Goal: Task Accomplishment & Management: Manage account settings

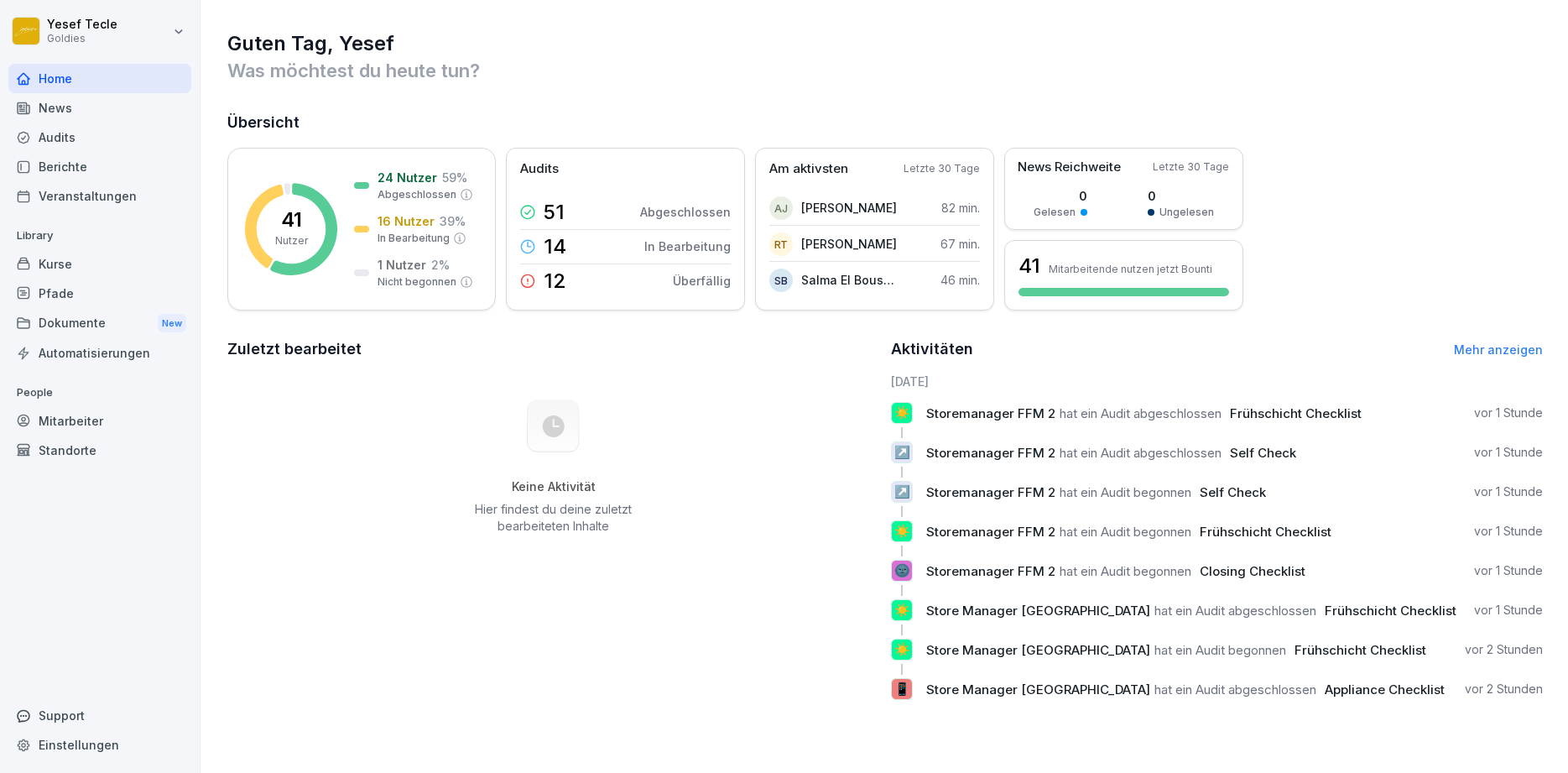
click at [88, 132] on div "Audits" at bounding box center [100, 137] width 183 height 29
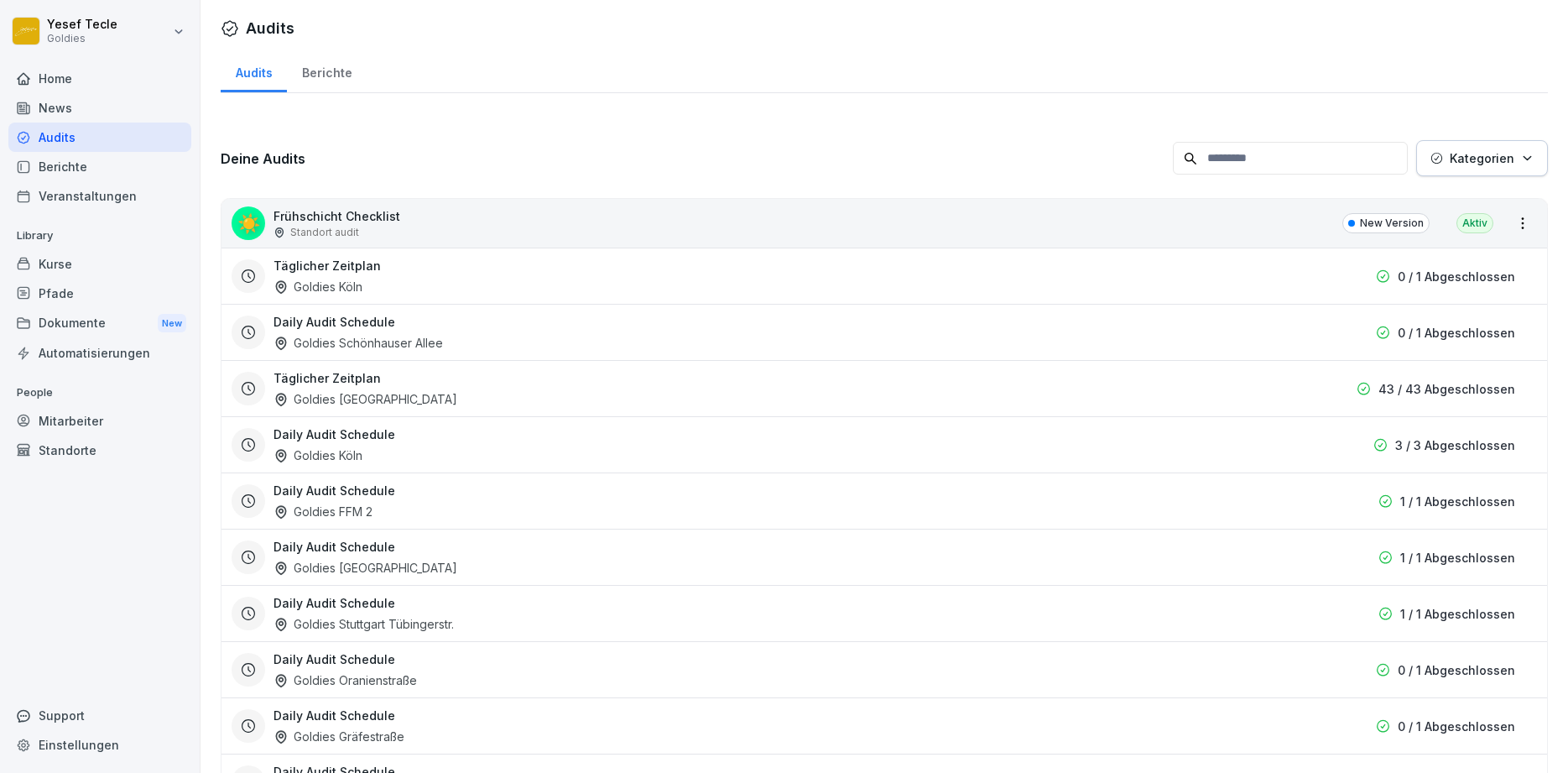
click at [323, 89] on div "Berichte" at bounding box center [326, 70] width 79 height 43
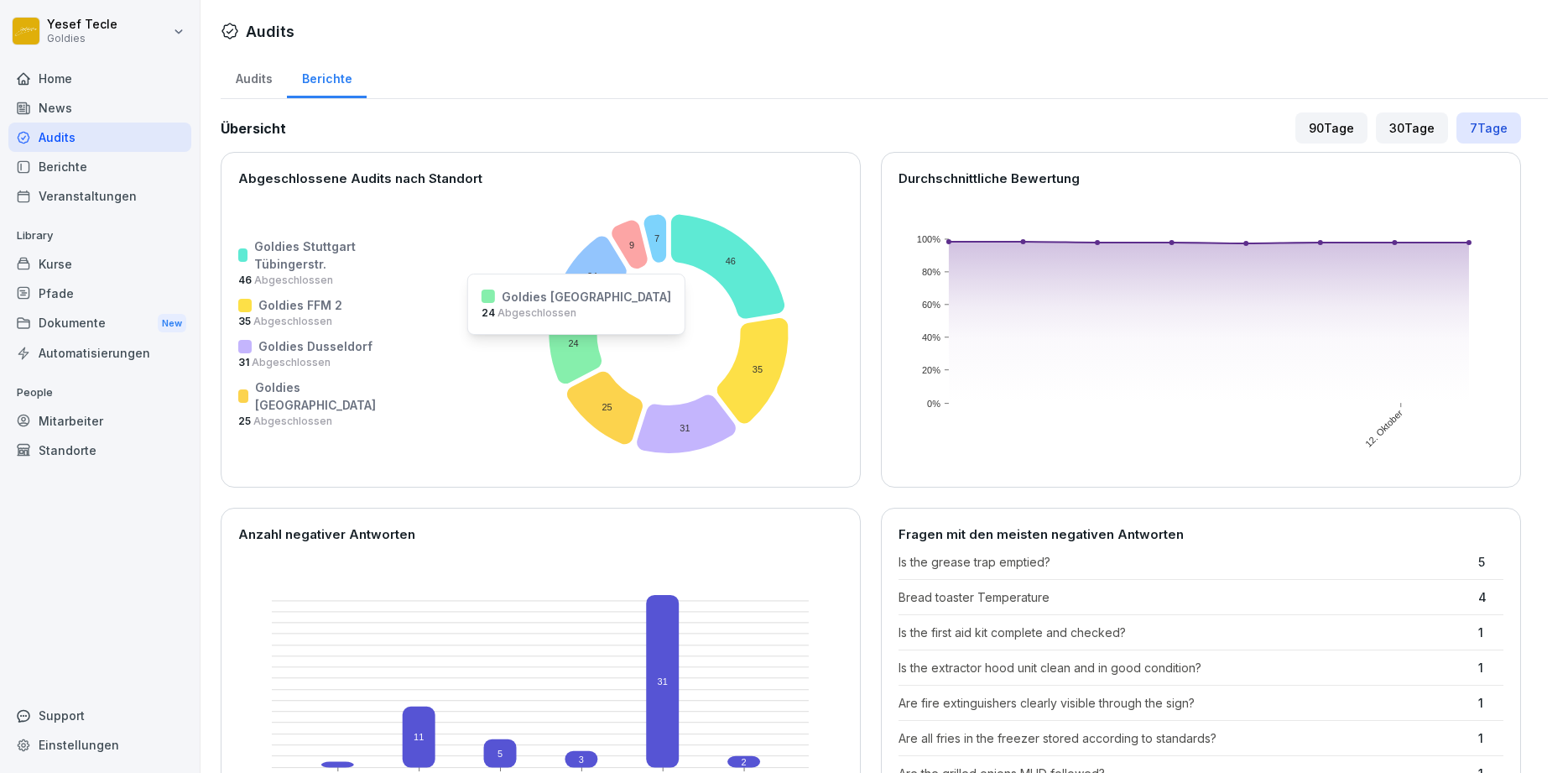
click at [549, 345] on icon at bounding box center [576, 344] width 53 height 78
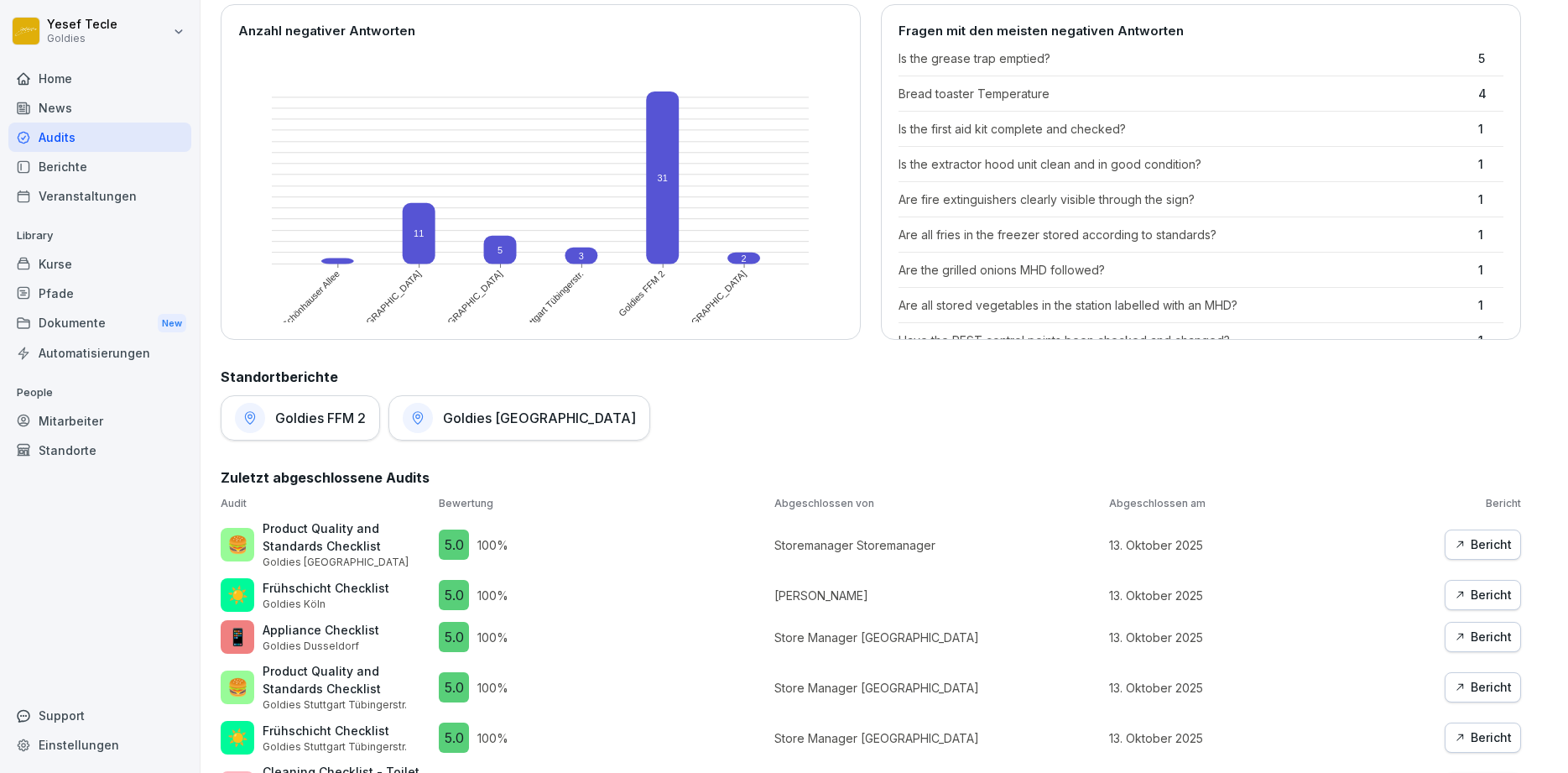
scroll to position [906, 0]
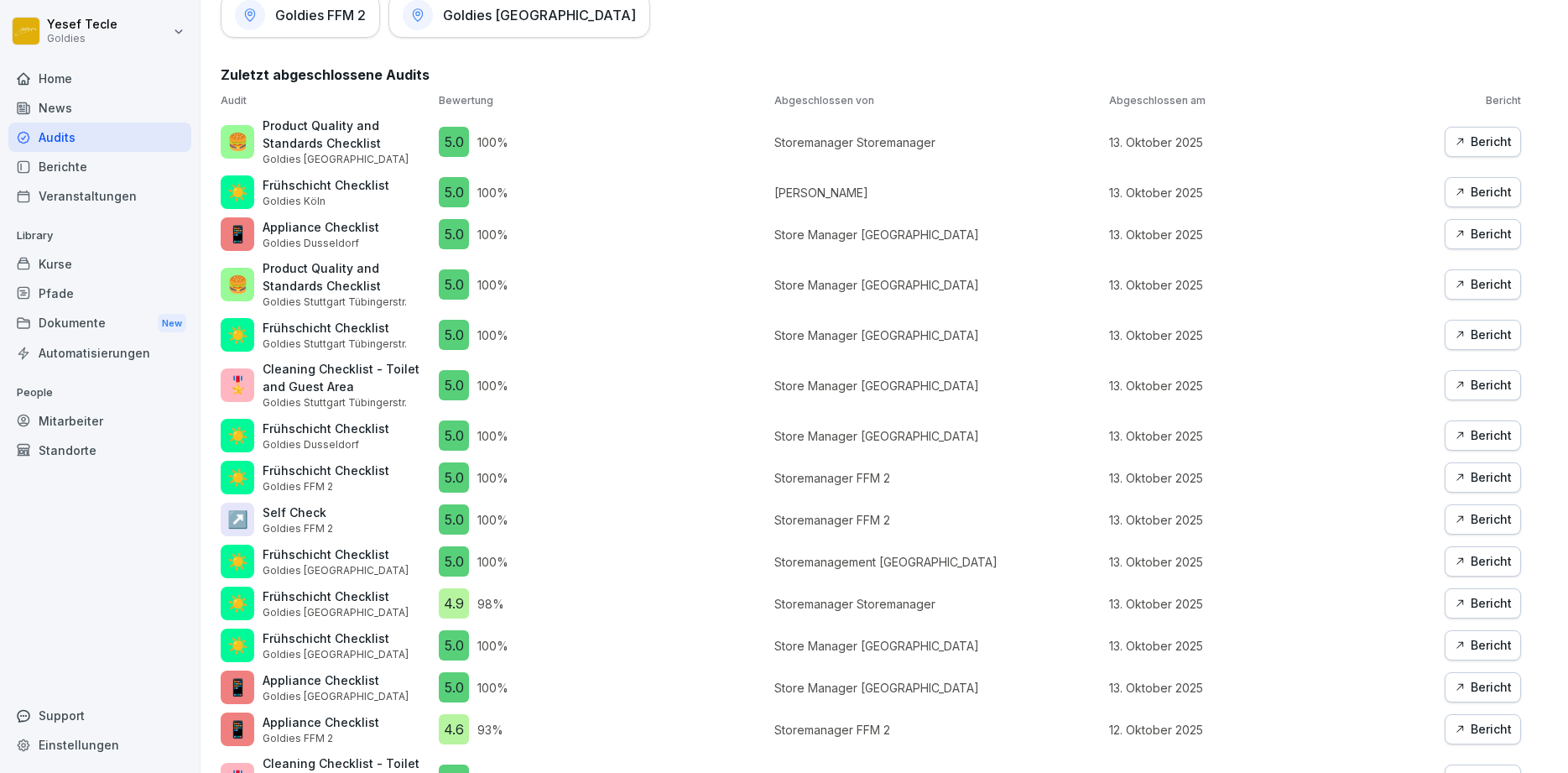
click at [461, 7] on h1 "Goldies [GEOGRAPHIC_DATA]" at bounding box center [539, 15] width 193 height 16
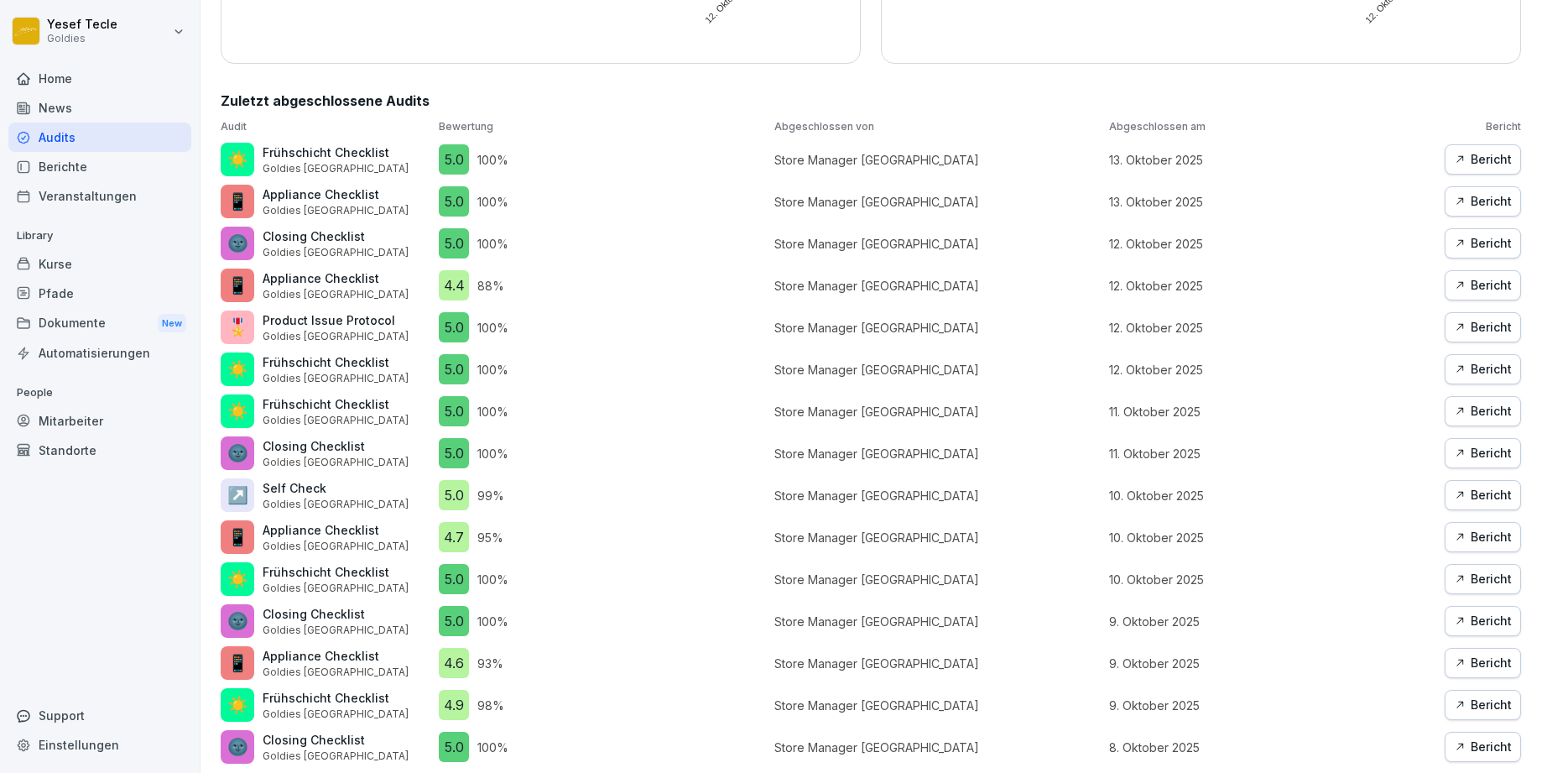
scroll to position [475, 0]
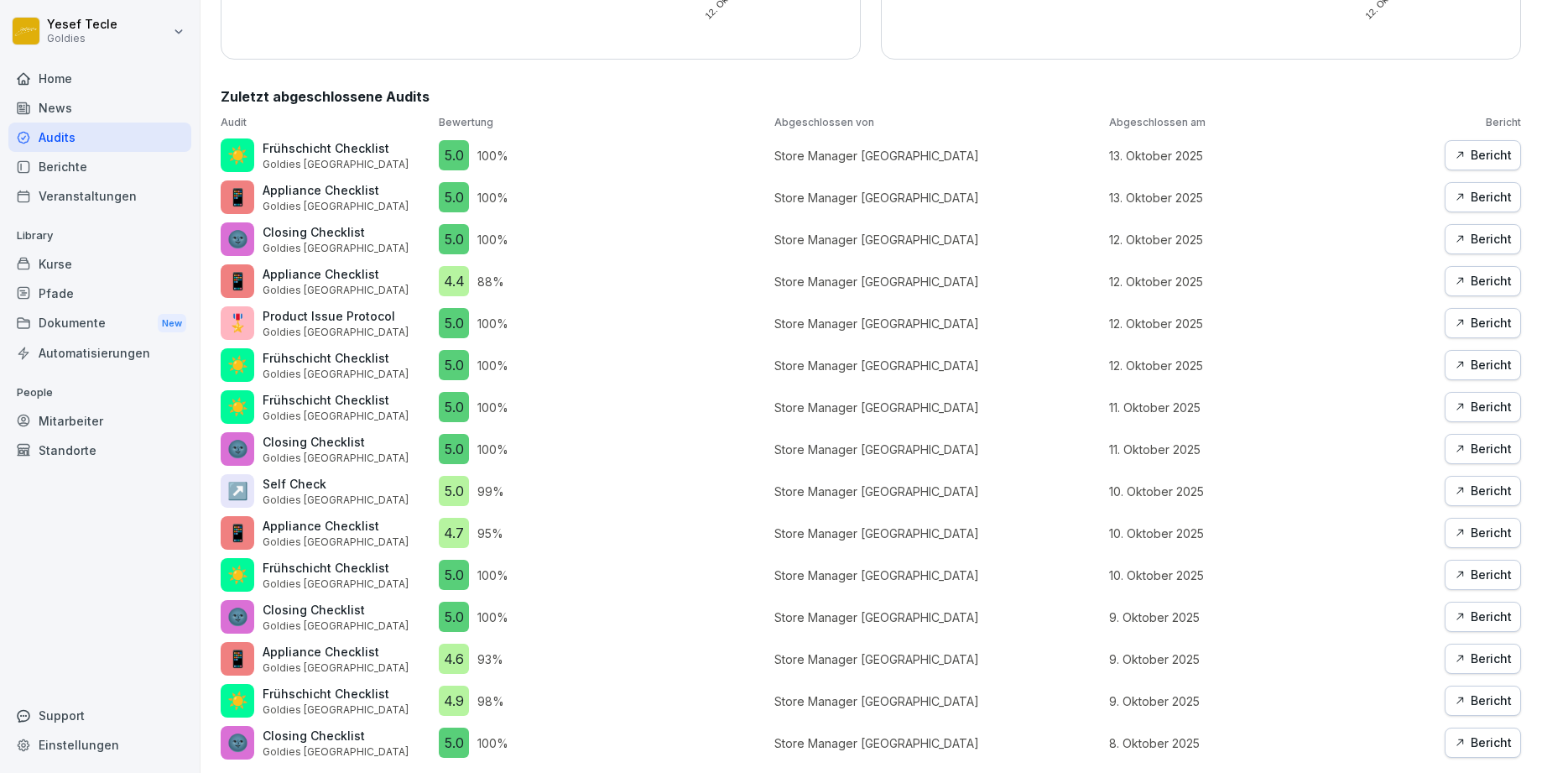
click at [1478, 154] on div "Bericht" at bounding box center [1482, 155] width 58 height 18
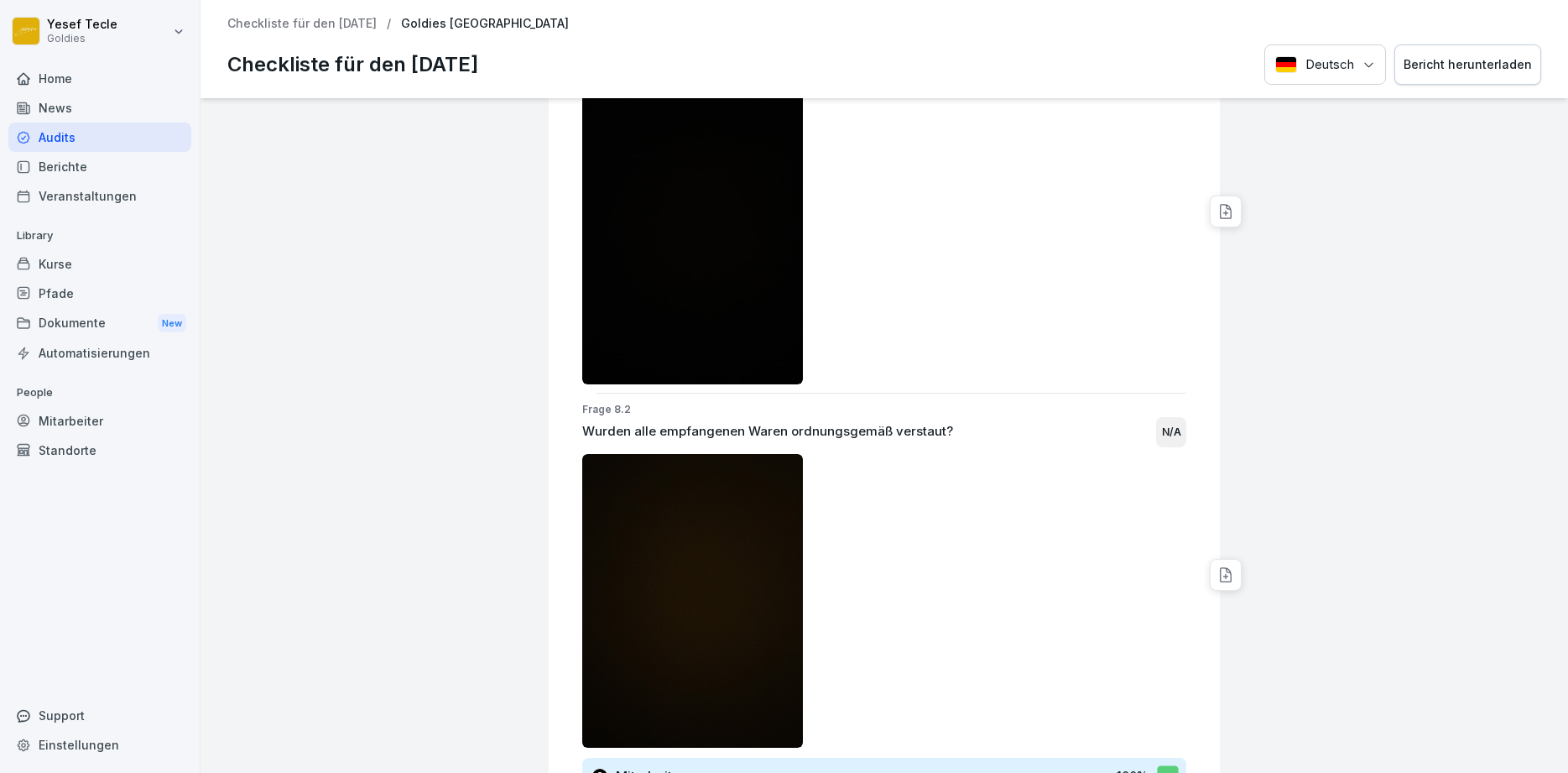
scroll to position [16080, 0]
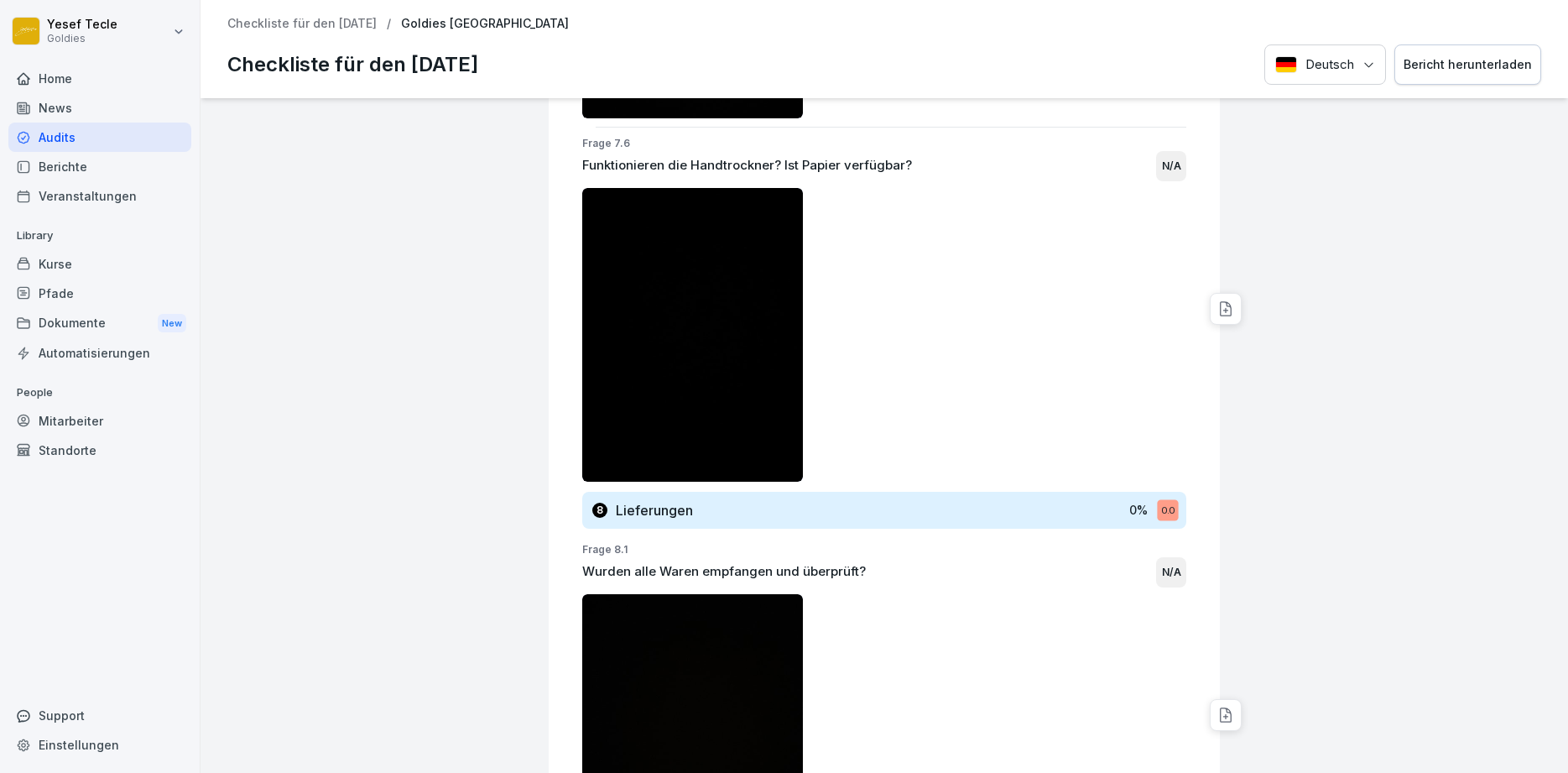
click at [56, 81] on div "Home" at bounding box center [100, 79] width 183 height 29
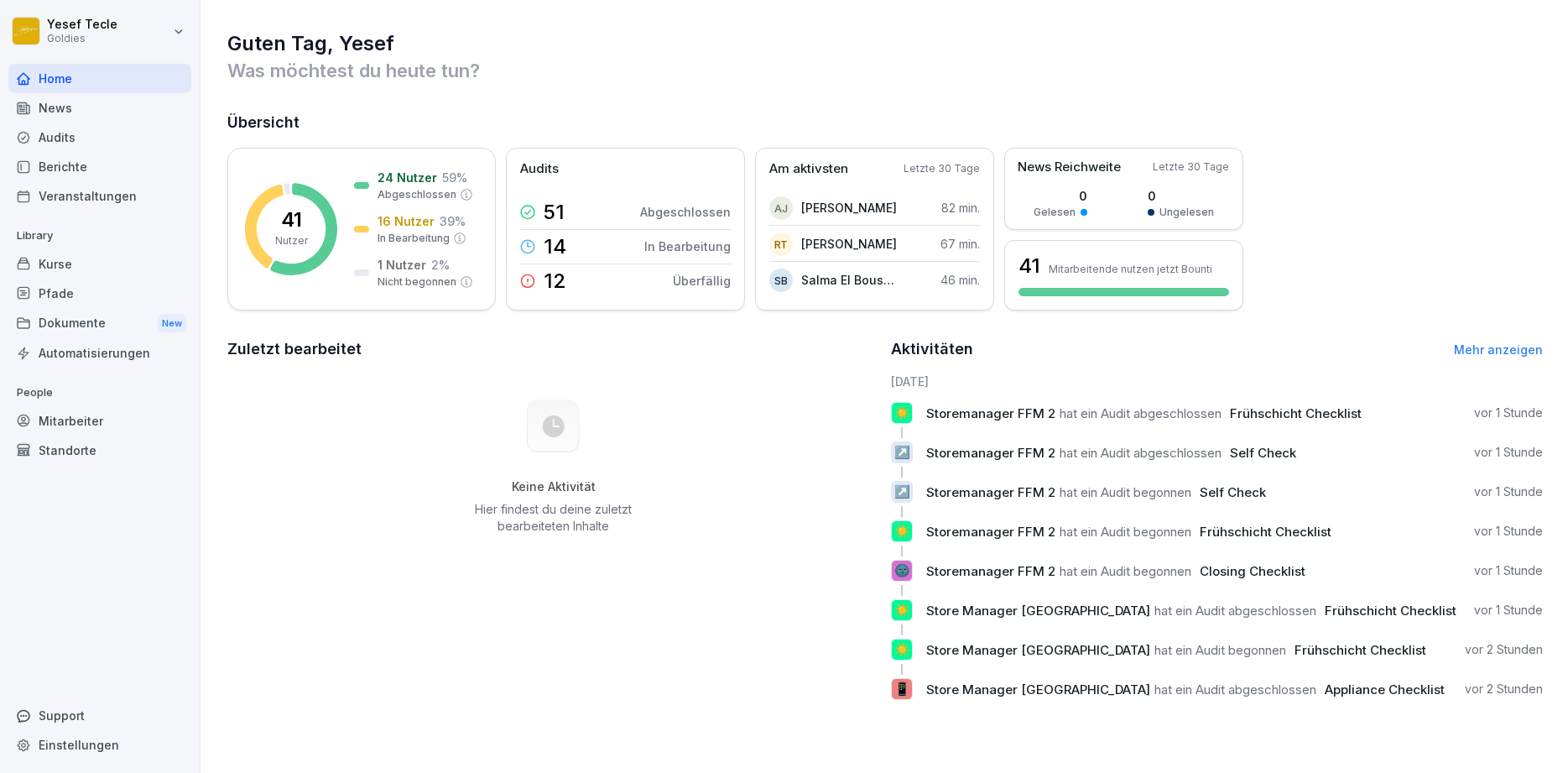
click at [958, 486] on span "Storemanager FFM 2" at bounding box center [991, 492] width 129 height 16
click at [1480, 346] on link "Mehr anzeigen" at bounding box center [1498, 350] width 89 height 15
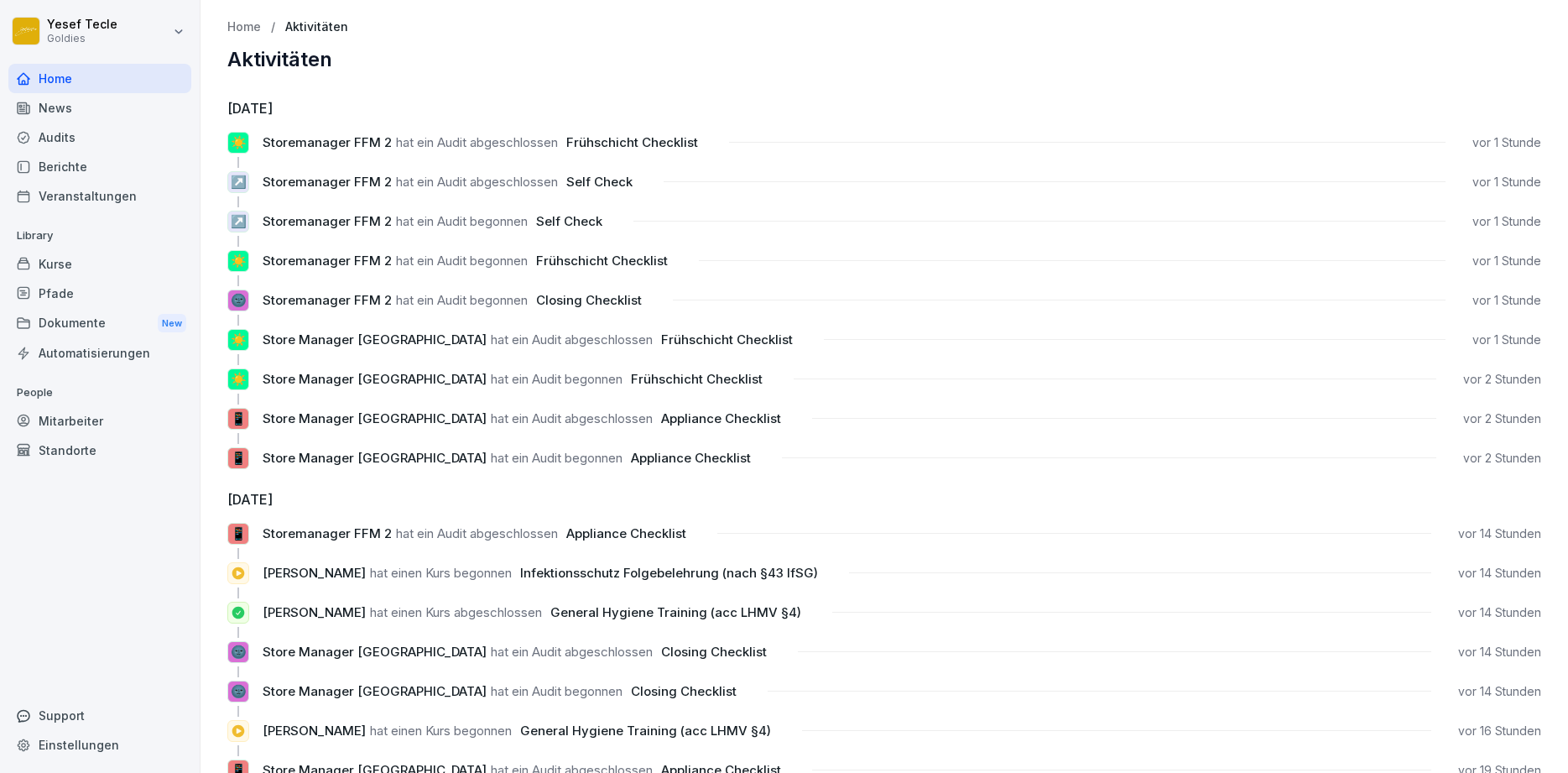
click at [112, 71] on div "Home" at bounding box center [100, 79] width 183 height 29
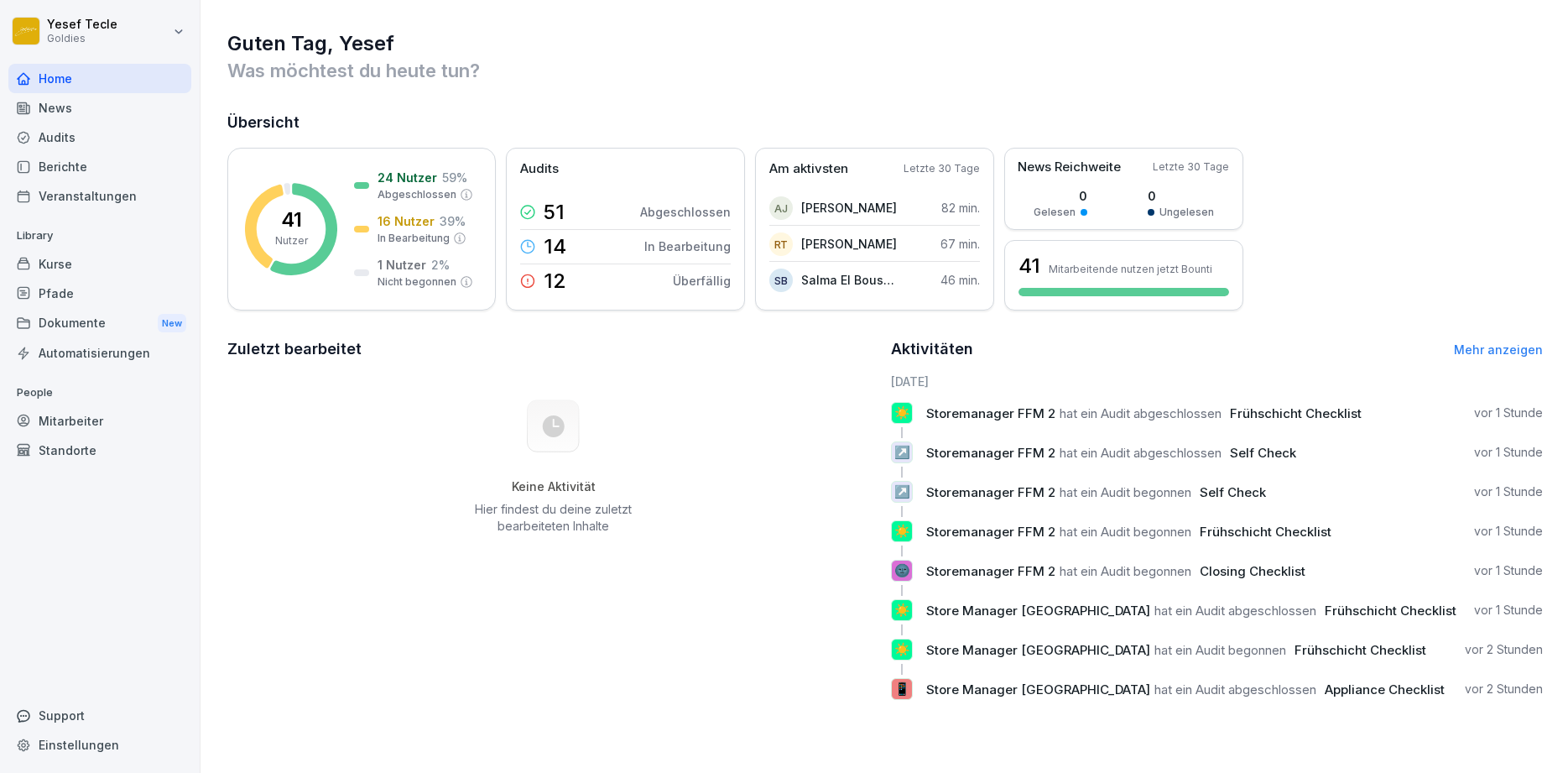
click at [79, 158] on div "Berichte" at bounding box center [100, 166] width 183 height 29
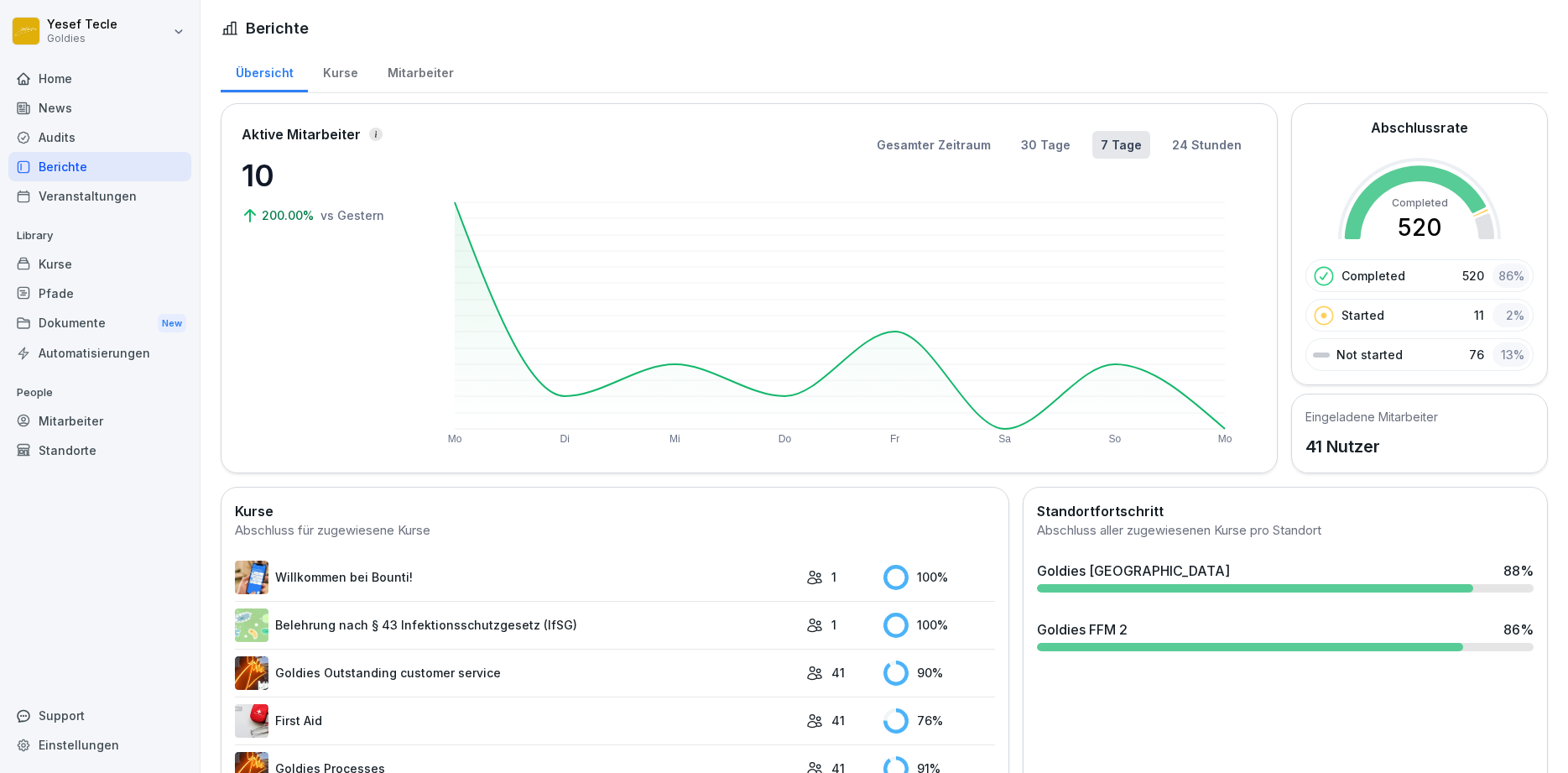
scroll to position [287, 0]
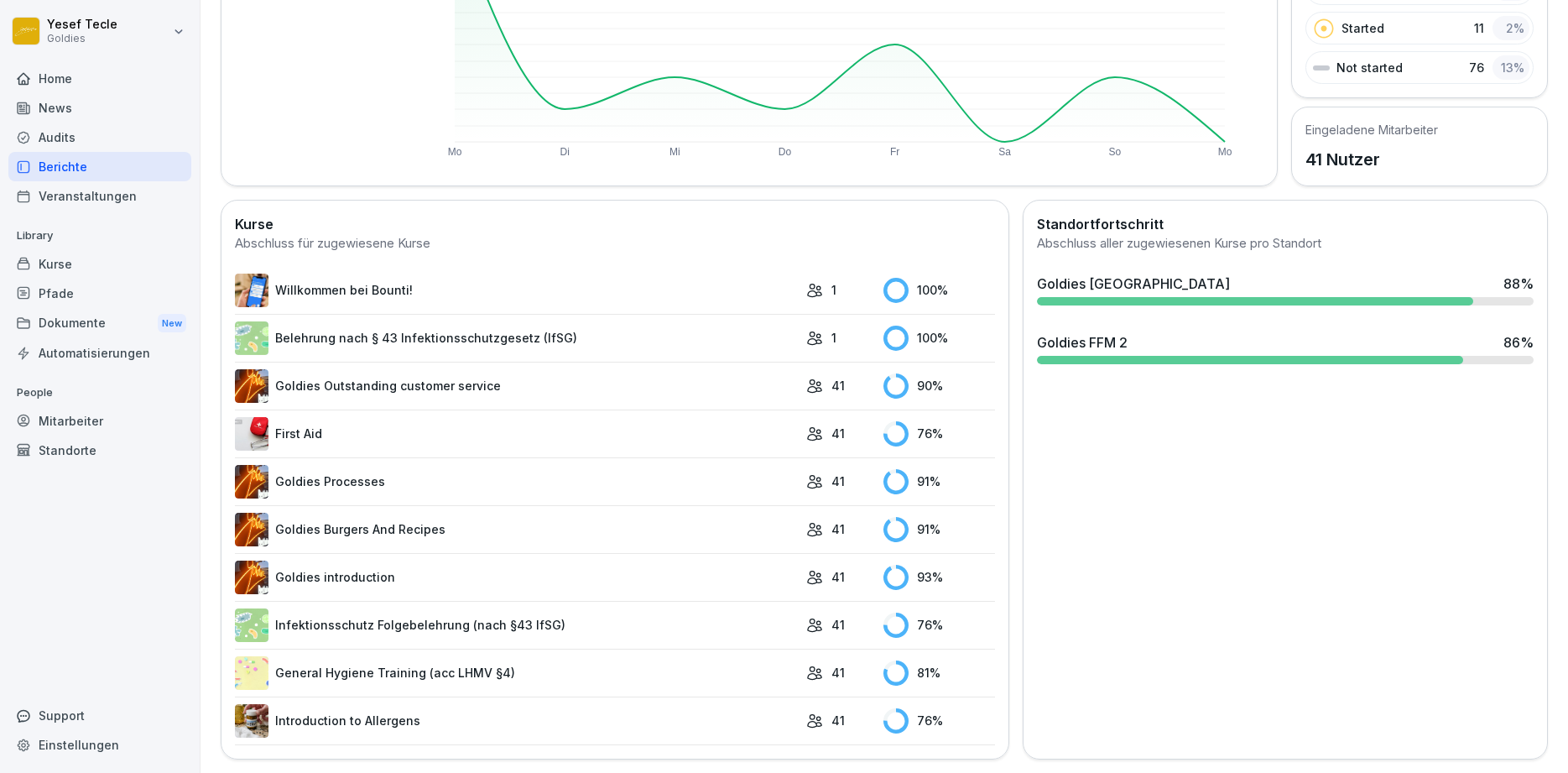
click at [1081, 258] on section "Standortfortschritt Abschluss aller zugewiesenen Kurse pro Standort [GEOGRAPHIC…" at bounding box center [1286, 292] width 510 height 157
click at [1160, 272] on div "Goldies [GEOGRAPHIC_DATA][STREET_ADDRESS] %" at bounding box center [1286, 290] width 510 height 46
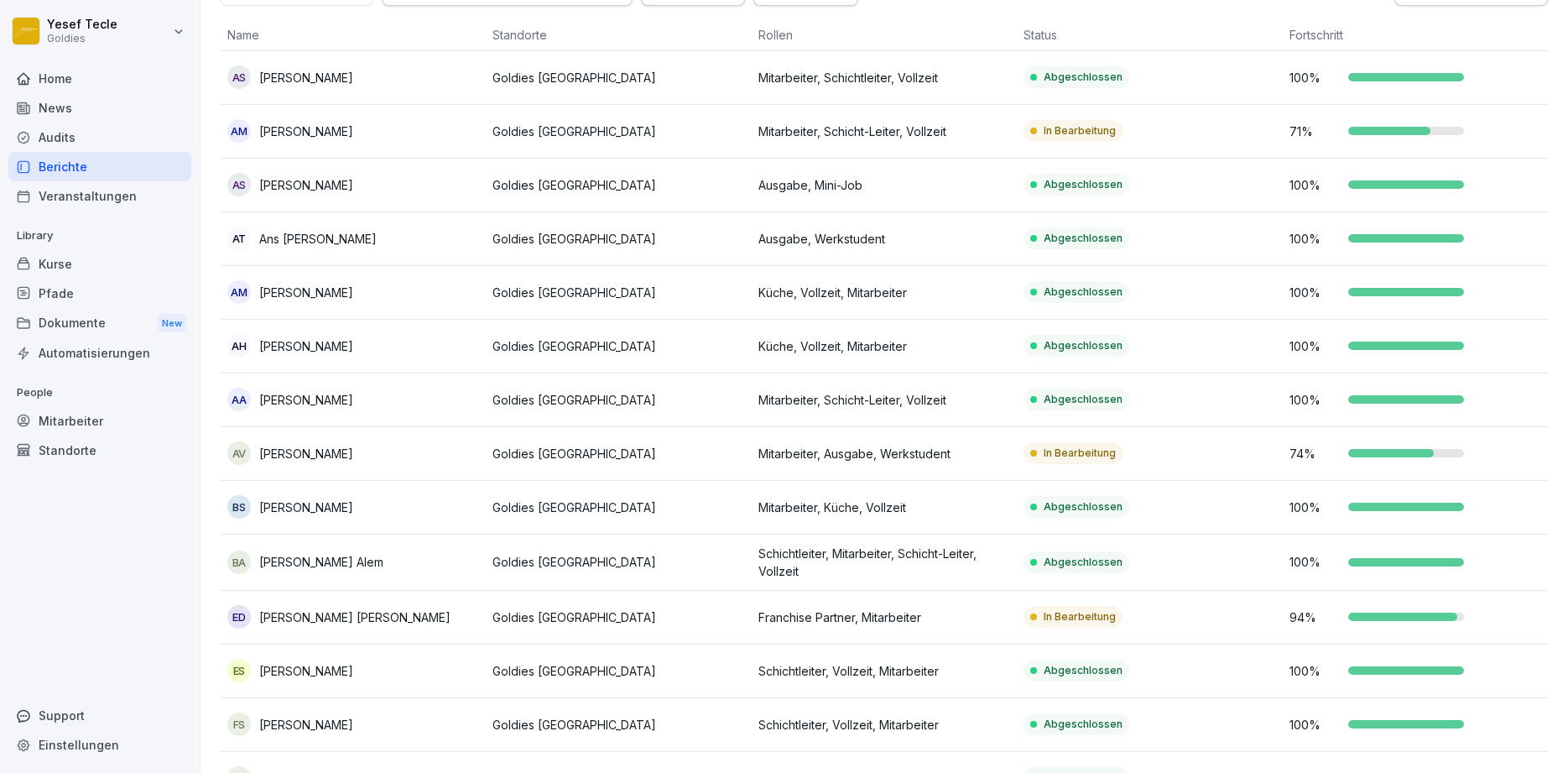
scroll to position [101, 0]
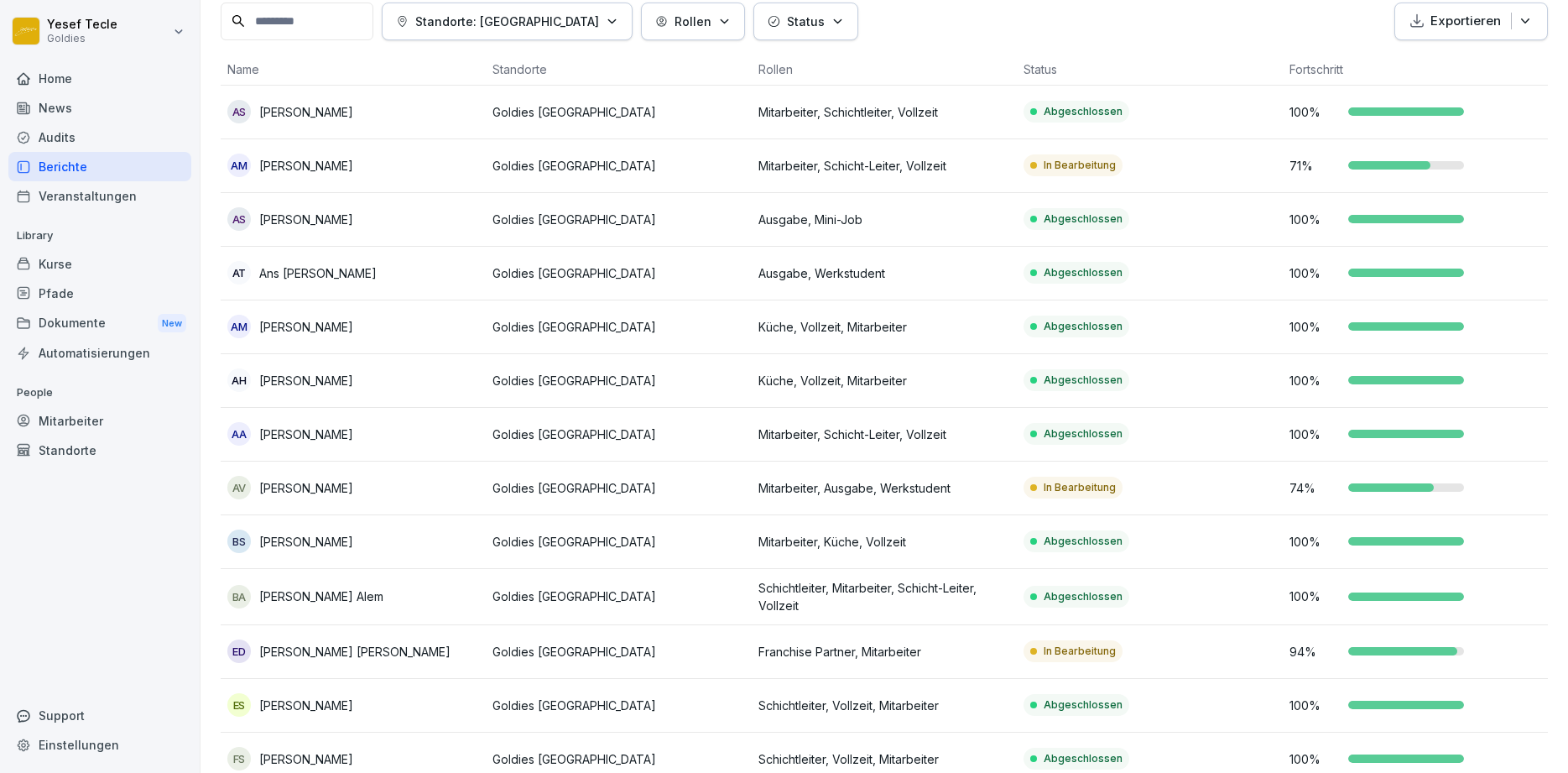
click at [1462, 15] on p "Exportieren" at bounding box center [1466, 21] width 70 height 19
click at [1445, 58] on p "Als Excel Datei exportieren" at bounding box center [1464, 60] width 150 height 16
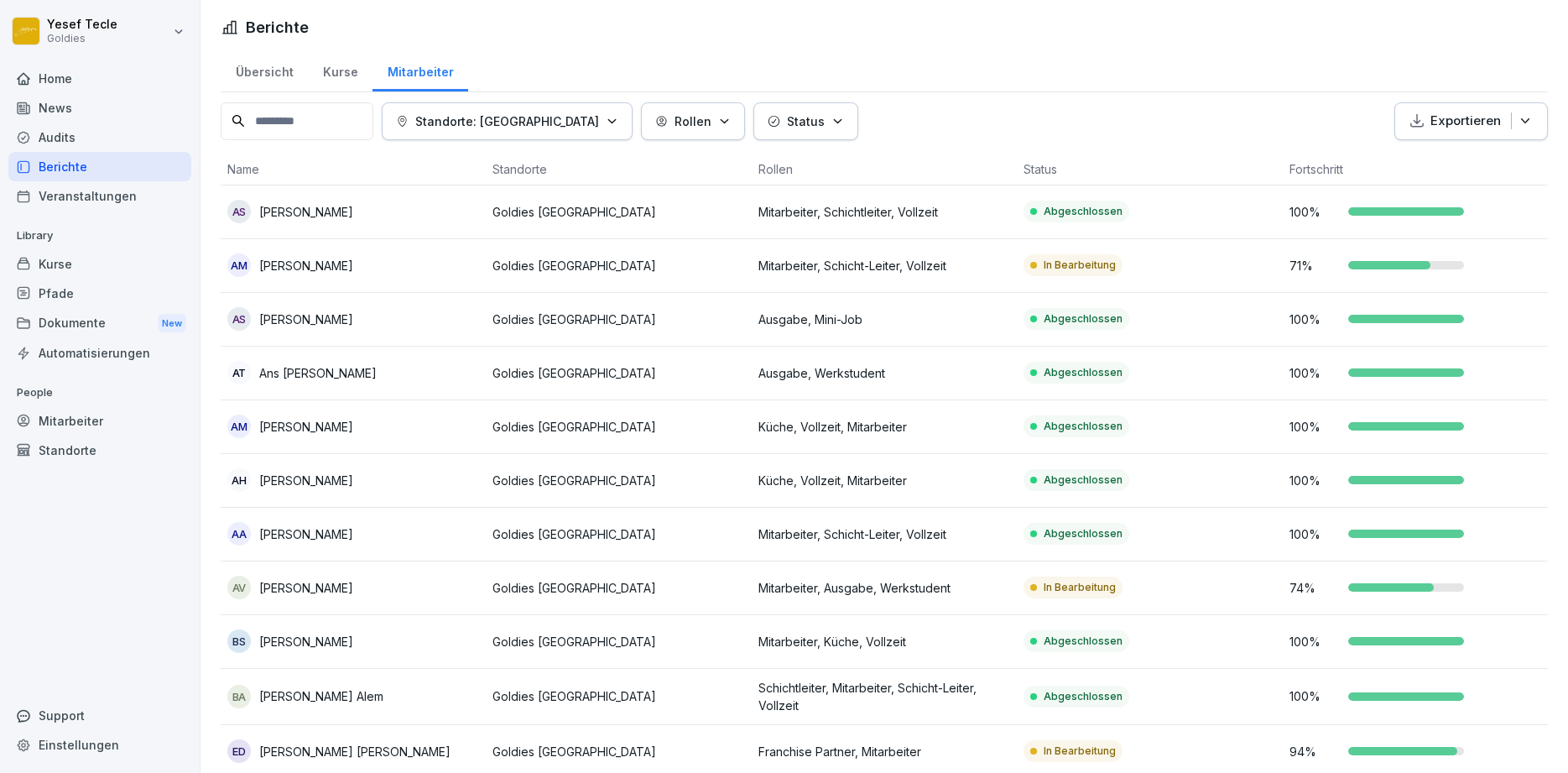
scroll to position [0, 0]
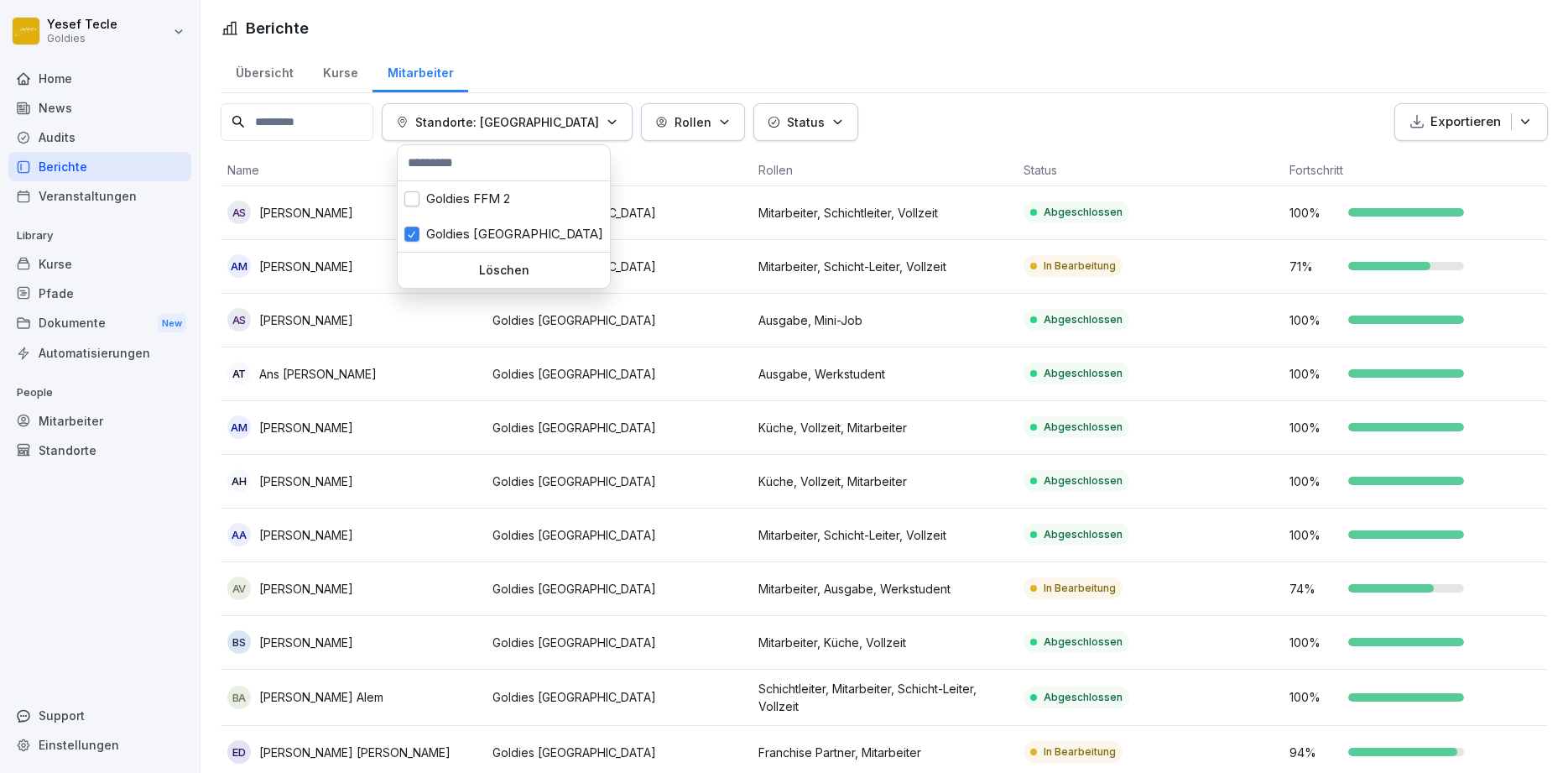
click at [573, 111] on button "Standorte: [GEOGRAPHIC_DATA]" at bounding box center [507, 122] width 251 height 37
click at [523, 195] on div "Goldies FFM 2" at bounding box center [503, 198] width 212 height 36
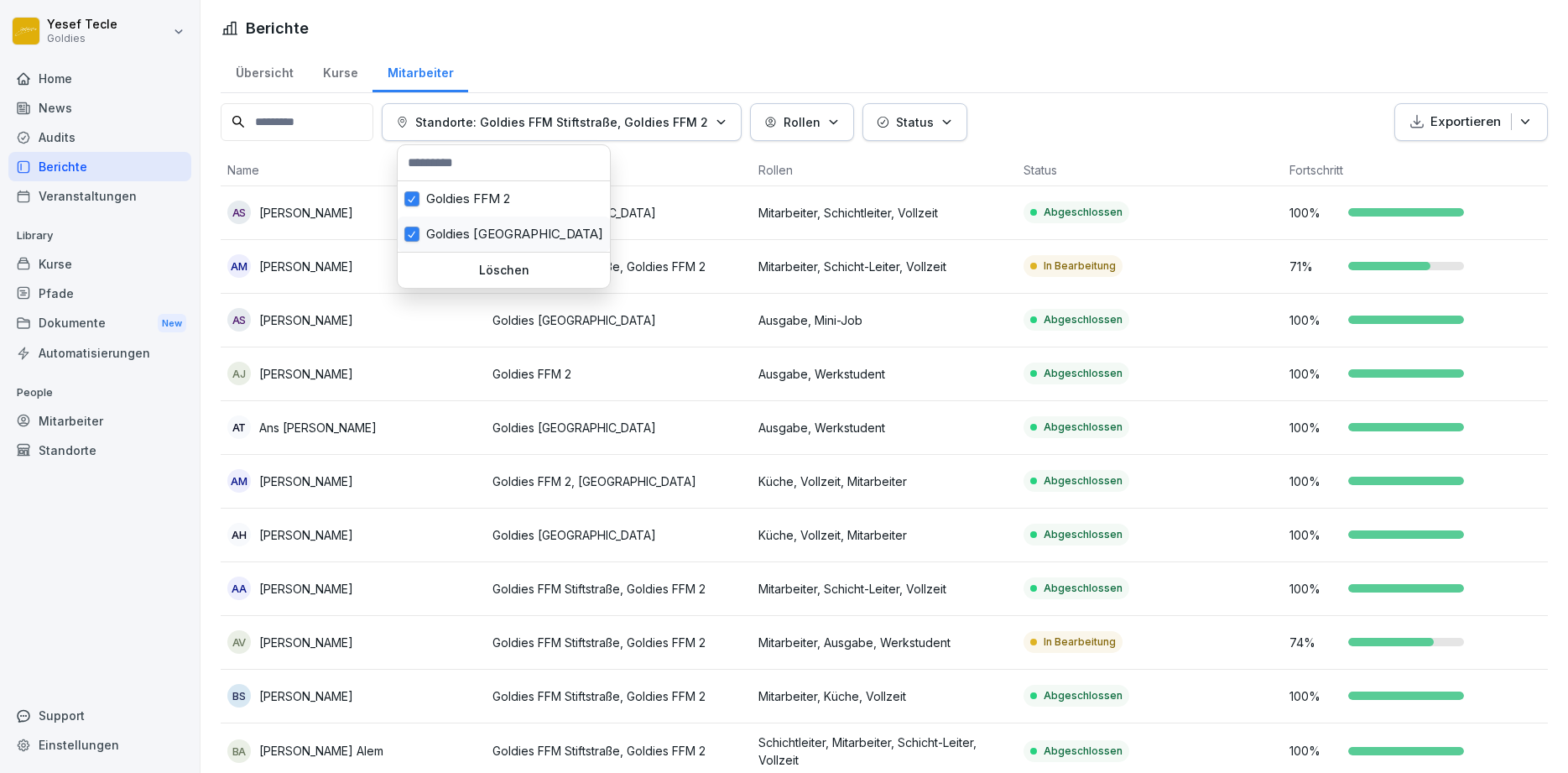
click at [404, 231] on div "Goldies [GEOGRAPHIC_DATA]" at bounding box center [503, 234] width 212 height 36
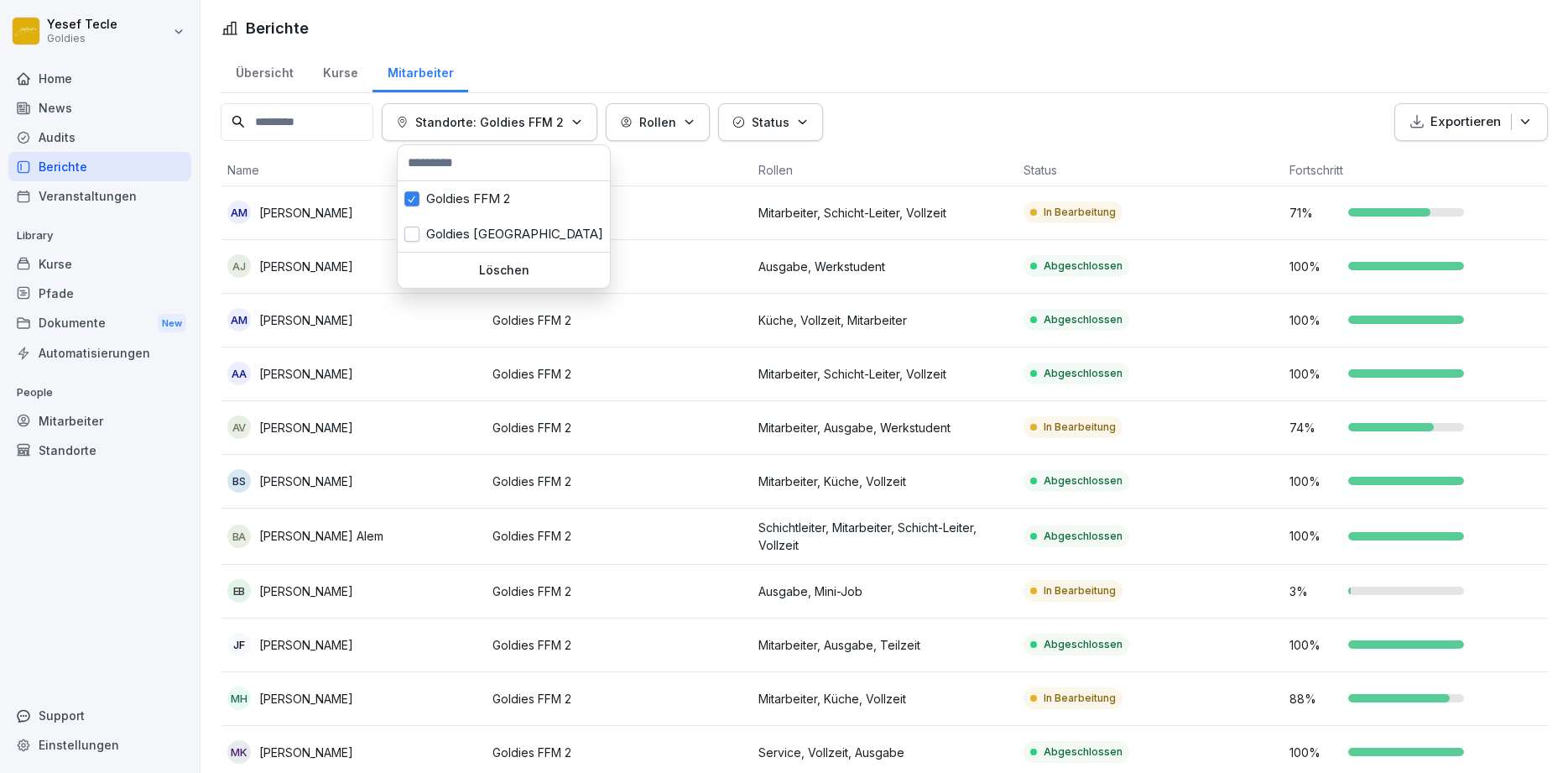
click at [1053, 104] on html "Yesef Tecle Goldies Home News Audits Berichte Veranstaltungen Library Kurse Pfa…" at bounding box center [784, 386] width 1568 height 773
click at [564, 118] on p "Standorte: Goldies FFM 2" at bounding box center [490, 122] width 149 height 17
click at [418, 235] on button "button" at bounding box center [412, 234] width 16 height 16
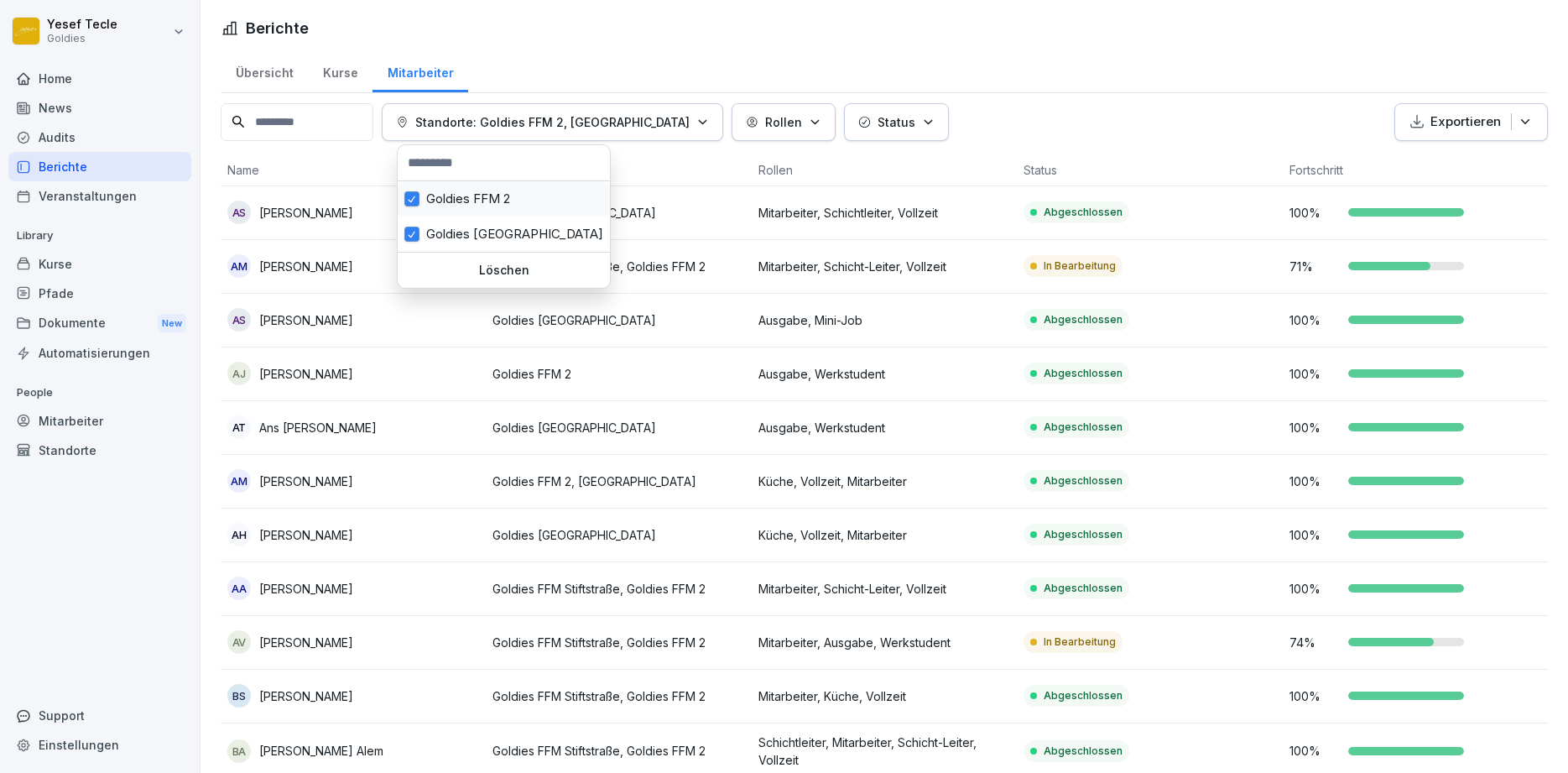
click at [418, 207] on div "Goldies FFM 2" at bounding box center [503, 198] width 212 height 36
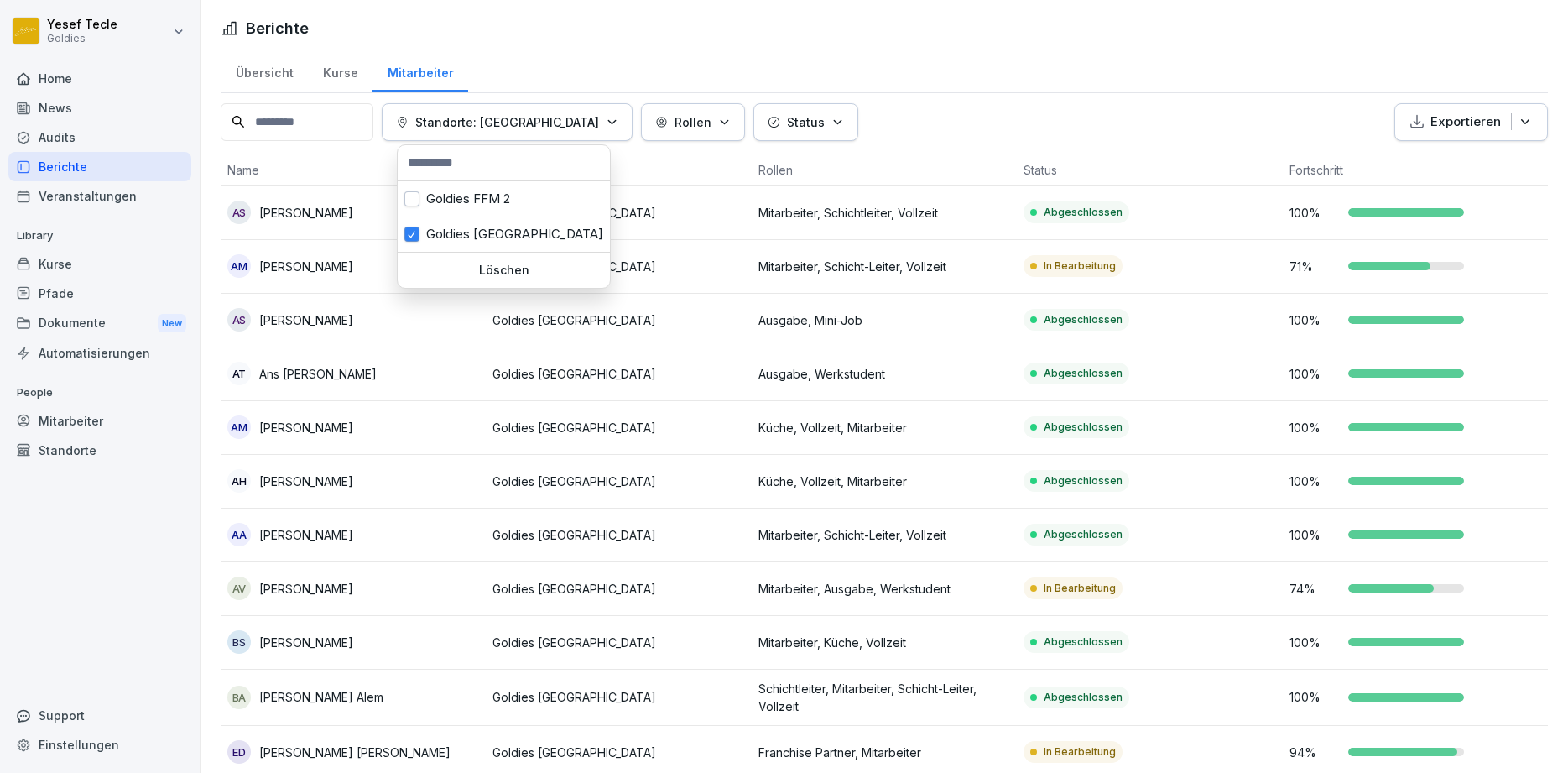
click at [1019, 113] on html "Yesef Tecle Goldies Home News Audits Berichte Veranstaltungen Library Kurse Pfa…" at bounding box center [784, 386] width 1568 height 773
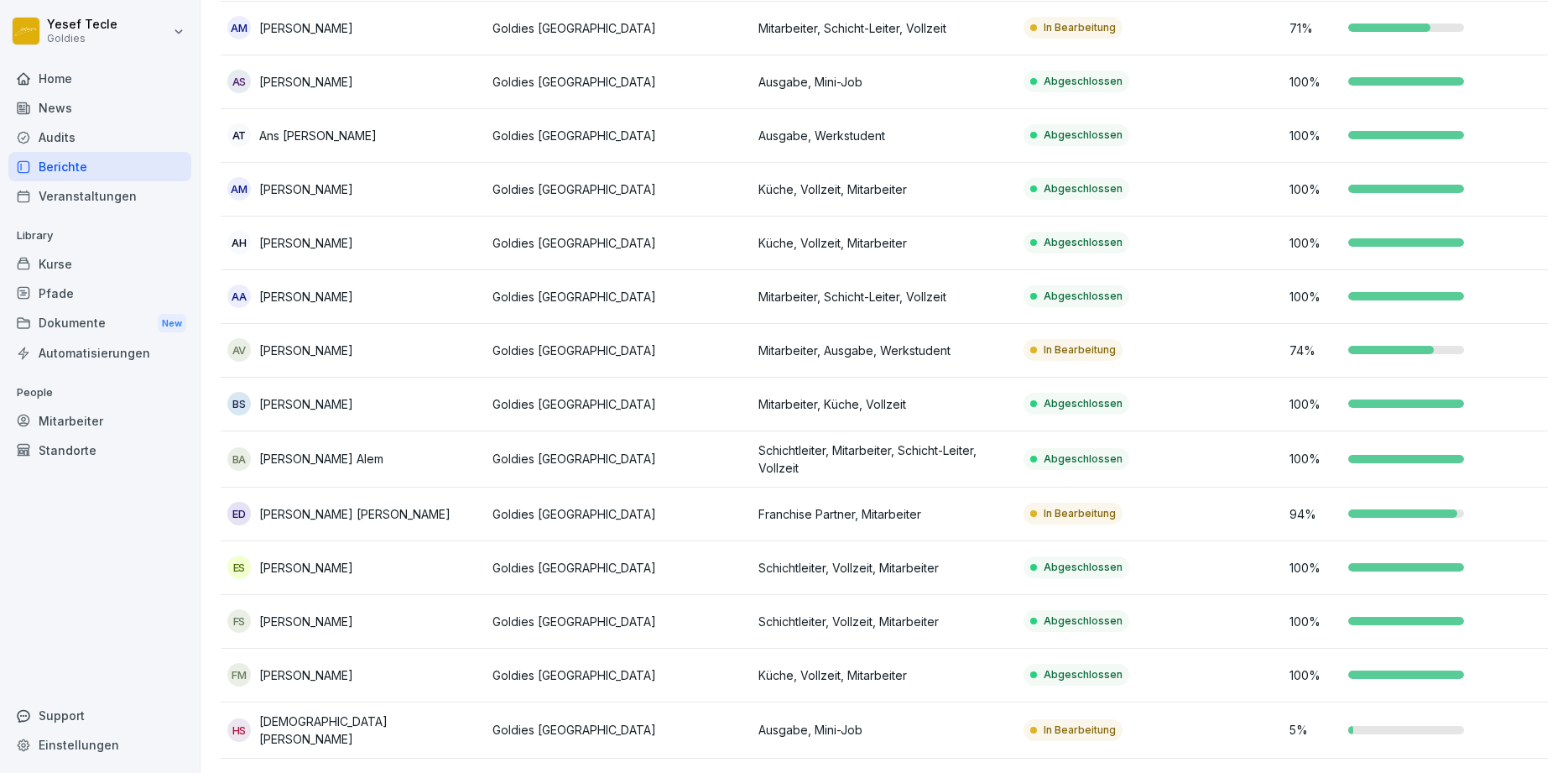
scroll to position [302, 0]
